Goal: Navigation & Orientation: Find specific page/section

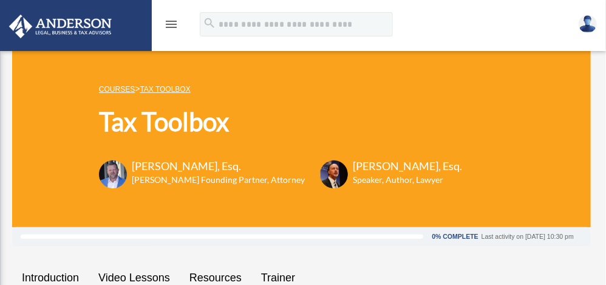
click at [174, 26] on icon "menu" at bounding box center [171, 24] width 15 height 15
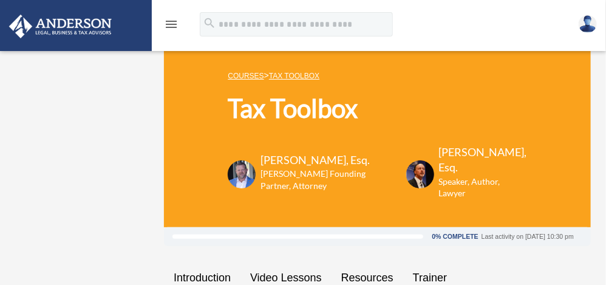
click at [175, 25] on icon "menu" at bounding box center [171, 24] width 15 height 15
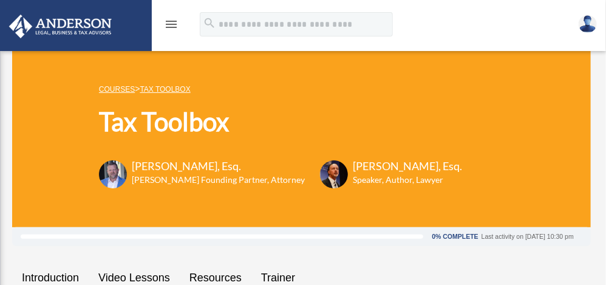
click at [172, 22] on icon "menu" at bounding box center [171, 24] width 15 height 15
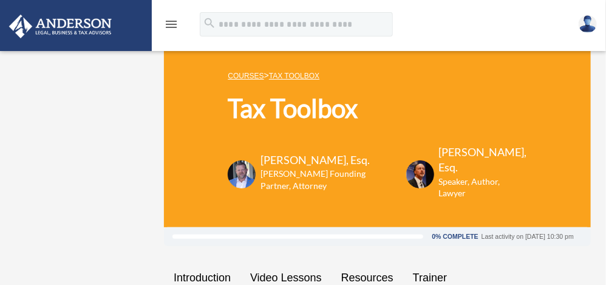
click at [173, 21] on icon "menu" at bounding box center [171, 24] width 15 height 15
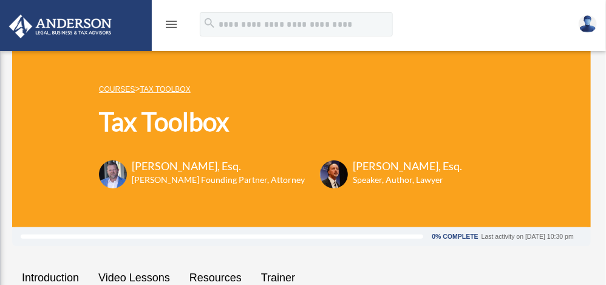
click at [592, 20] on img at bounding box center [588, 24] width 18 height 18
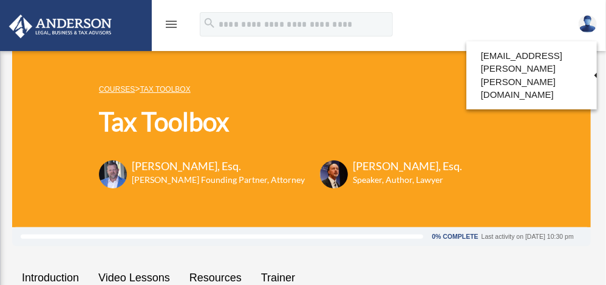
click at [90, 30] on img at bounding box center [60, 27] width 110 height 24
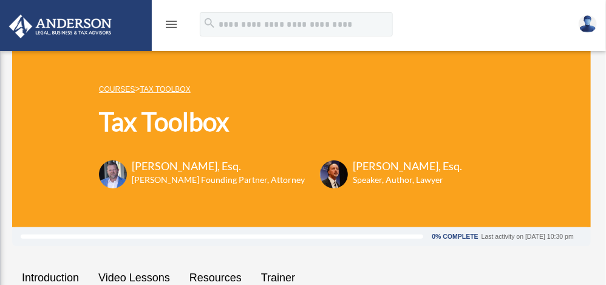
click at [174, 26] on icon "menu" at bounding box center [171, 24] width 15 height 15
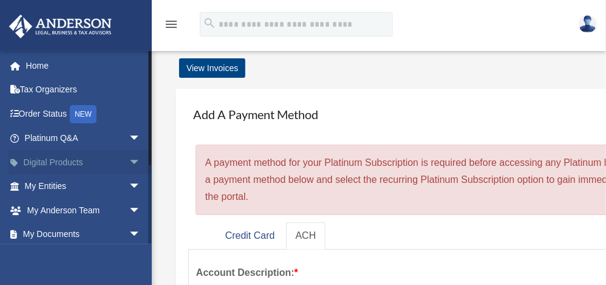
scroll to position [2, 0]
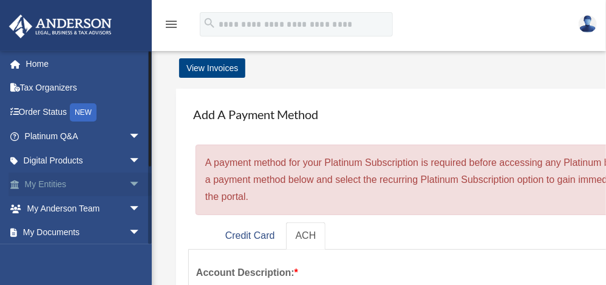
click at [129, 182] on span "arrow_drop_down" at bounding box center [141, 185] width 24 height 25
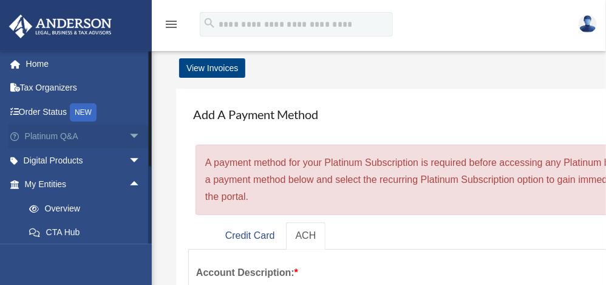
click at [75, 134] on link "Platinum Q&A arrow_drop_down" at bounding box center [84, 137] width 151 height 24
click at [130, 136] on span "arrow_drop_down" at bounding box center [141, 137] width 24 height 25
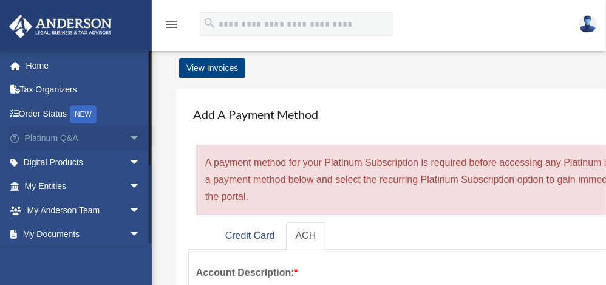
click at [129, 137] on span "arrow_drop_down" at bounding box center [141, 138] width 24 height 25
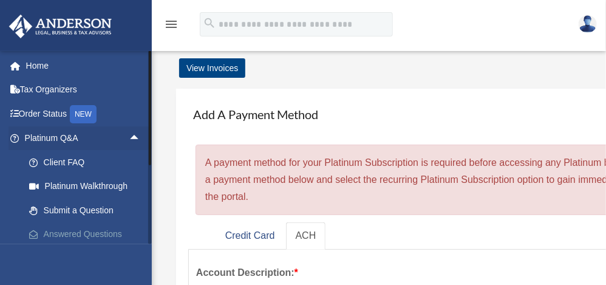
click at [67, 230] on link "Answered Questions" at bounding box center [88, 234] width 142 height 24
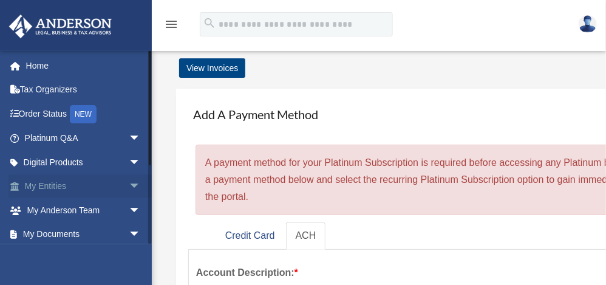
click at [64, 186] on link "My Entities arrow_drop_down" at bounding box center [84, 186] width 151 height 24
click at [130, 185] on span "arrow_drop_down" at bounding box center [141, 186] width 24 height 25
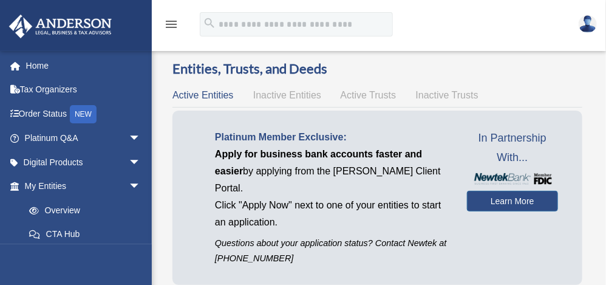
click at [129, 185] on div "rich.elaine.chin@gmail.com Sign Out rich.elaine.chin@gmail.com Home Tax Organiz…" at bounding box center [76, 192] width 152 height 285
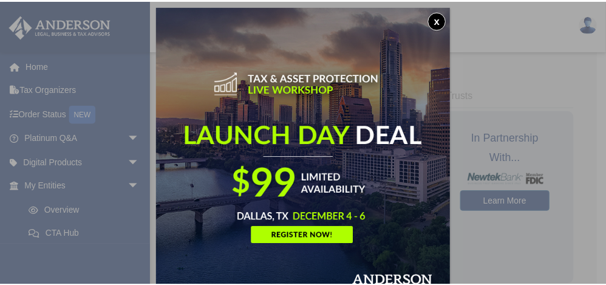
scroll to position [6, 0]
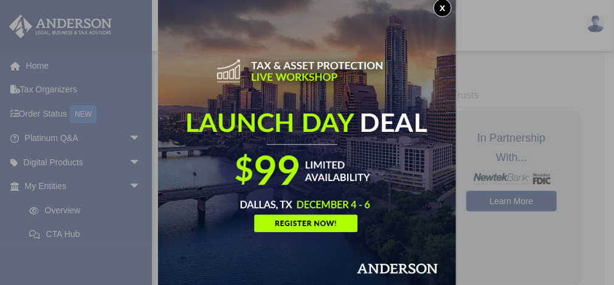
click at [484, 110] on div "x" at bounding box center [307, 142] width 614 height 285
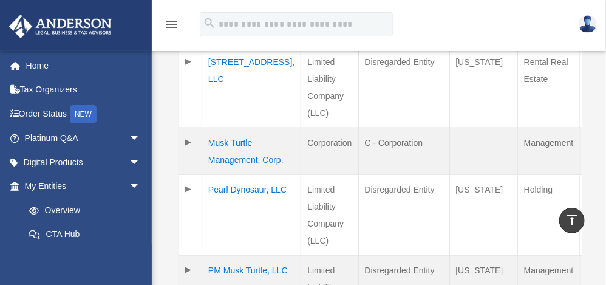
scroll to position [469, 0]
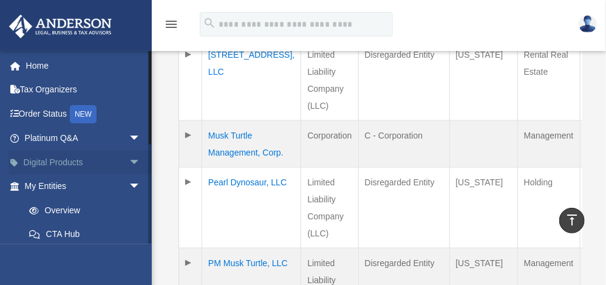
click at [129, 162] on span "arrow_drop_down" at bounding box center [141, 162] width 24 height 25
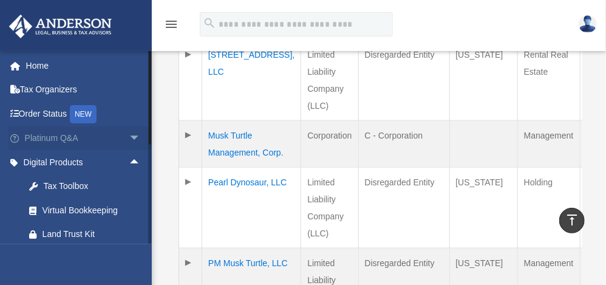
click at [129, 135] on span "arrow_drop_down" at bounding box center [141, 138] width 24 height 25
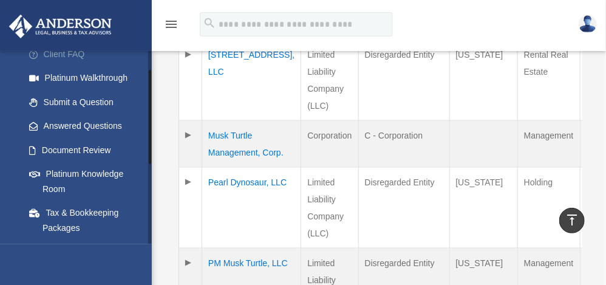
scroll to position [109, 0]
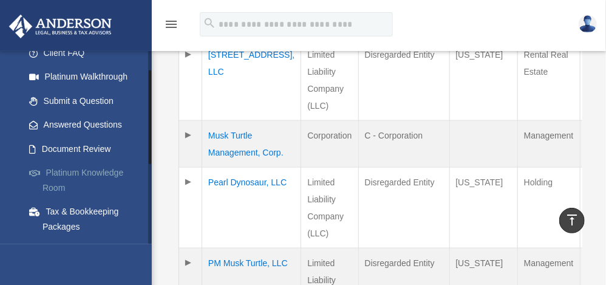
click at [79, 168] on link "Platinum Knowledge Room" at bounding box center [88, 180] width 142 height 39
click at [80, 171] on link "Platinum Knowledge Room" at bounding box center [88, 180] width 142 height 39
click at [82, 146] on link "Document Review" at bounding box center [88, 149] width 142 height 24
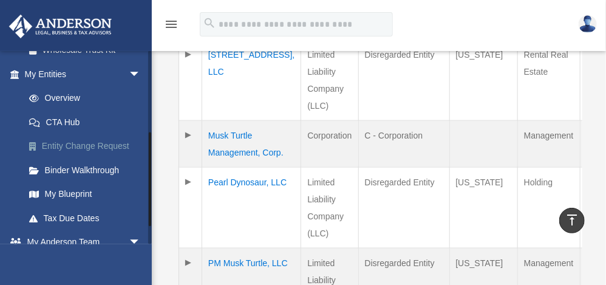
scroll to position [456, 0]
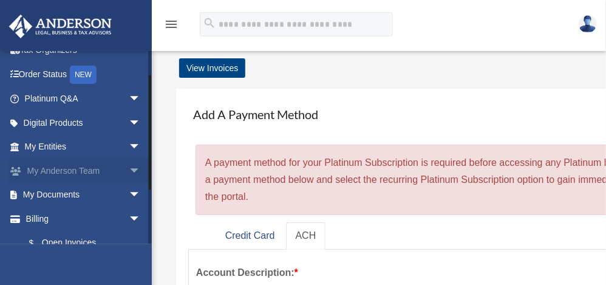
scroll to position [46, 0]
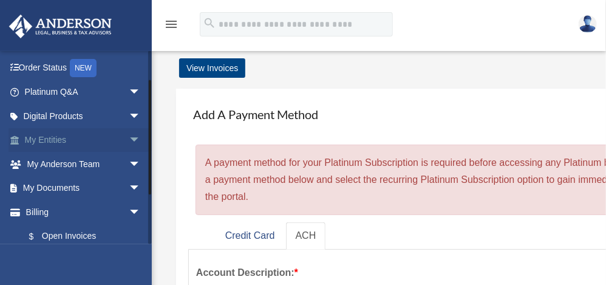
click at [83, 139] on link "My Entities arrow_drop_down" at bounding box center [84, 140] width 151 height 24
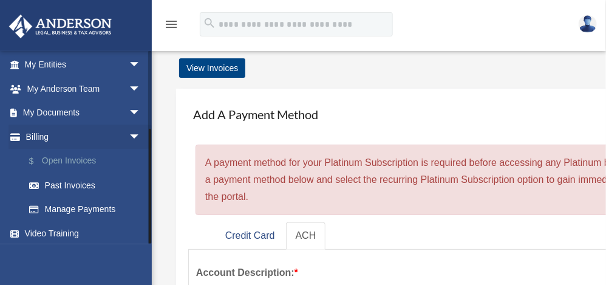
scroll to position [125, 0]
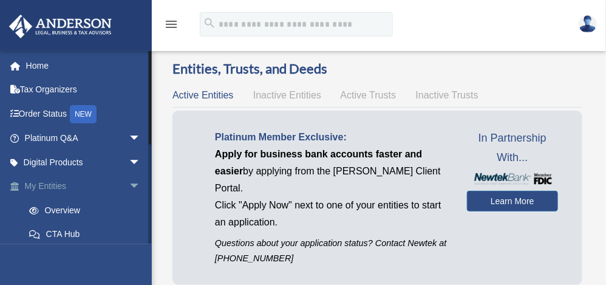
click at [129, 185] on span "arrow_drop_down" at bounding box center [141, 186] width 24 height 25
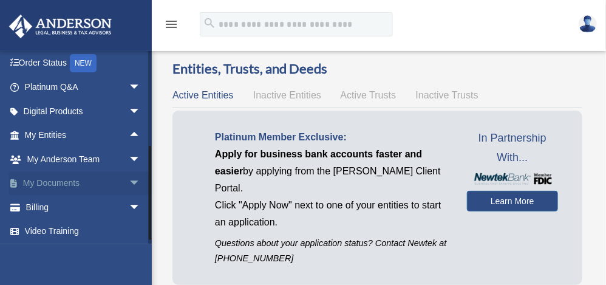
scroll to position [52, 0]
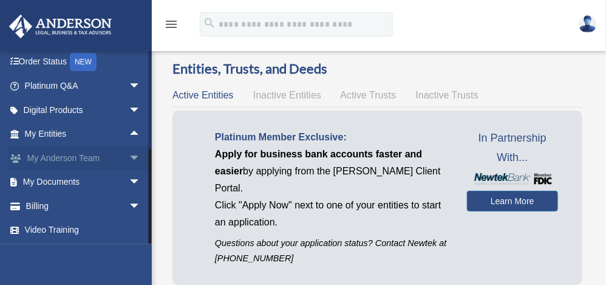
click at [129, 156] on span "arrow_drop_down" at bounding box center [141, 158] width 24 height 25
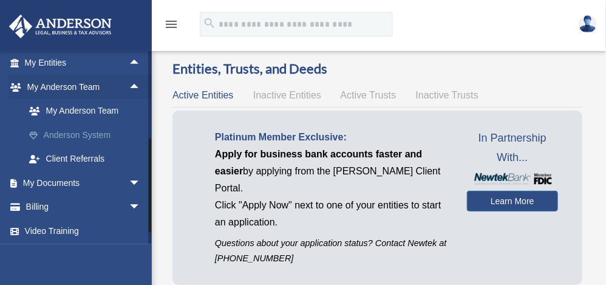
scroll to position [124, 0]
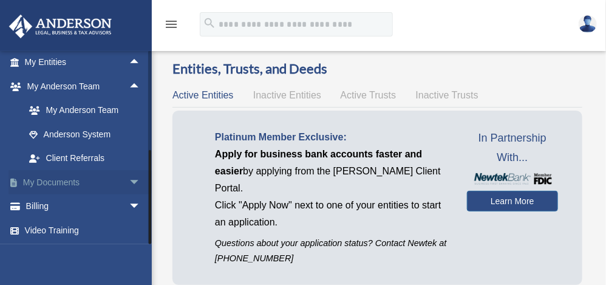
click at [129, 181] on span "arrow_drop_down" at bounding box center [141, 182] width 24 height 25
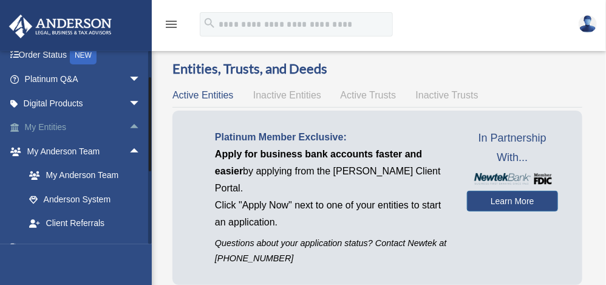
scroll to position [57, 0]
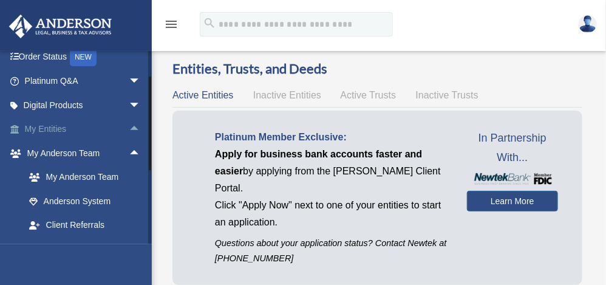
click at [129, 129] on span "arrow_drop_up" at bounding box center [141, 129] width 24 height 25
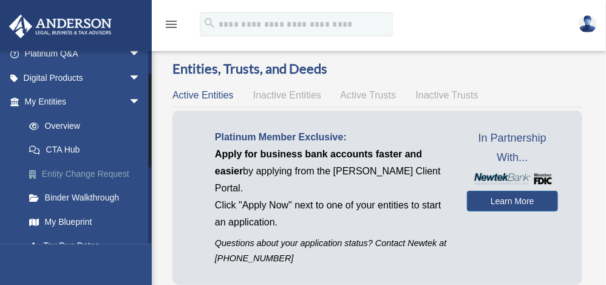
scroll to position [86, 0]
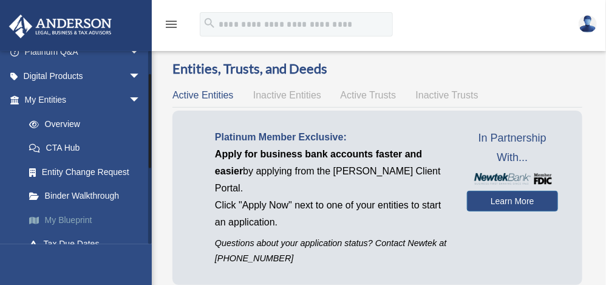
click at [74, 220] on link "My Blueprint" at bounding box center [88, 220] width 142 height 24
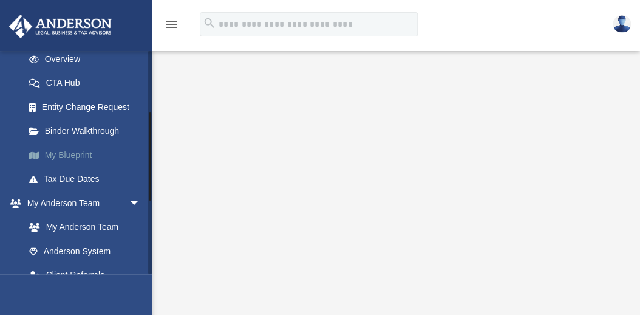
scroll to position [154, 0]
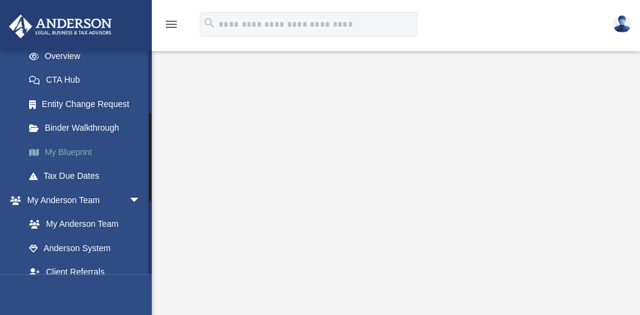
drag, startPoint x: 134, startPoint y: 156, endPoint x: 103, endPoint y: 157, distance: 31.0
click at [103, 157] on div "[EMAIL_ADDRESS][PERSON_NAME][PERSON_NAME][DOMAIN_NAME] Sign Out [EMAIL_ADDRESS]…" at bounding box center [76, 162] width 152 height 224
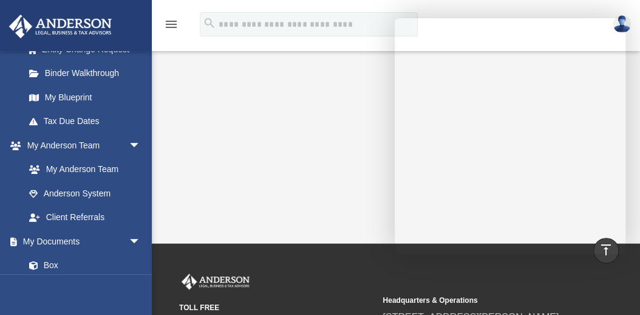
scroll to position [333, 0]
